Goal: Entertainment & Leisure: Consume media (video, audio)

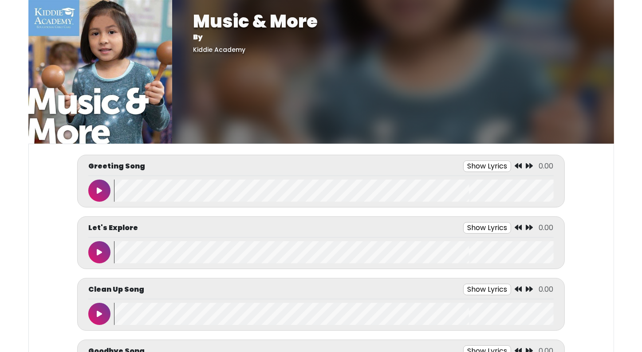
click at [104, 187] on button at bounding box center [99, 191] width 22 height 22
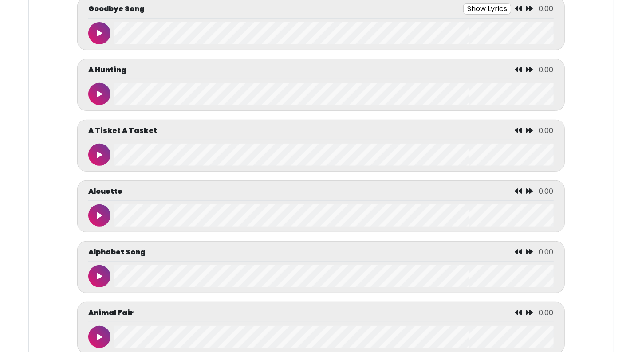
scroll to position [426, 0]
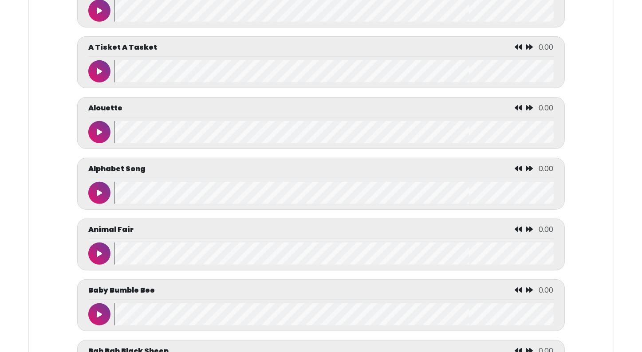
click at [93, 189] on button at bounding box center [99, 193] width 22 height 22
click at [101, 192] on icon at bounding box center [99, 193] width 5 height 7
click at [93, 194] on button at bounding box center [99, 193] width 22 height 22
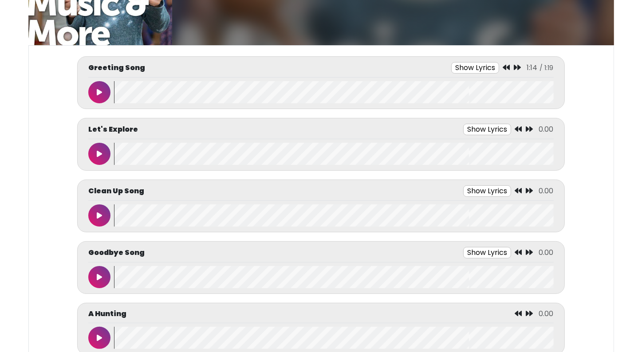
scroll to position [107, 0]
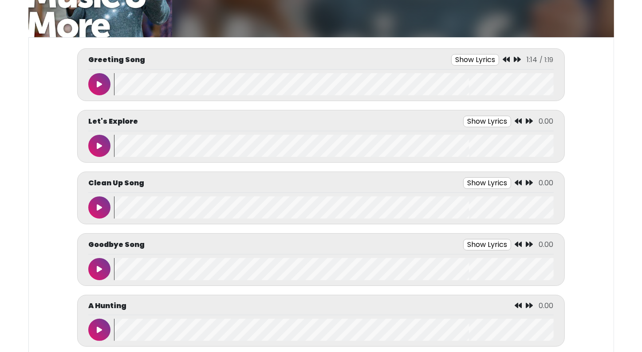
click at [94, 264] on button at bounding box center [99, 269] width 22 height 22
click at [114, 271] on div at bounding box center [101, 269] width 26 height 22
click at [114, 271] on wave at bounding box center [333, 269] width 439 height 22
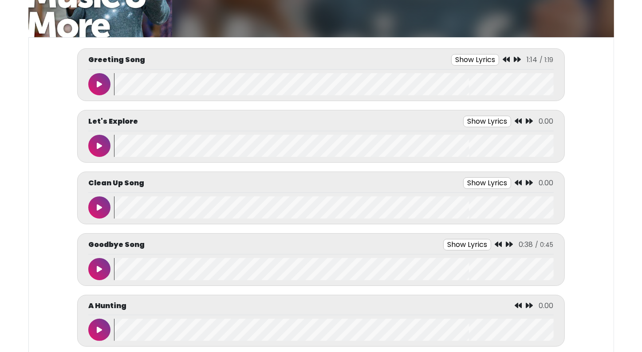
click at [104, 267] on button at bounding box center [99, 269] width 22 height 22
click at [115, 266] on wave at bounding box center [333, 269] width 439 height 22
click at [99, 273] on button at bounding box center [99, 269] width 22 height 22
